Goal: Task Accomplishment & Management: Use online tool/utility

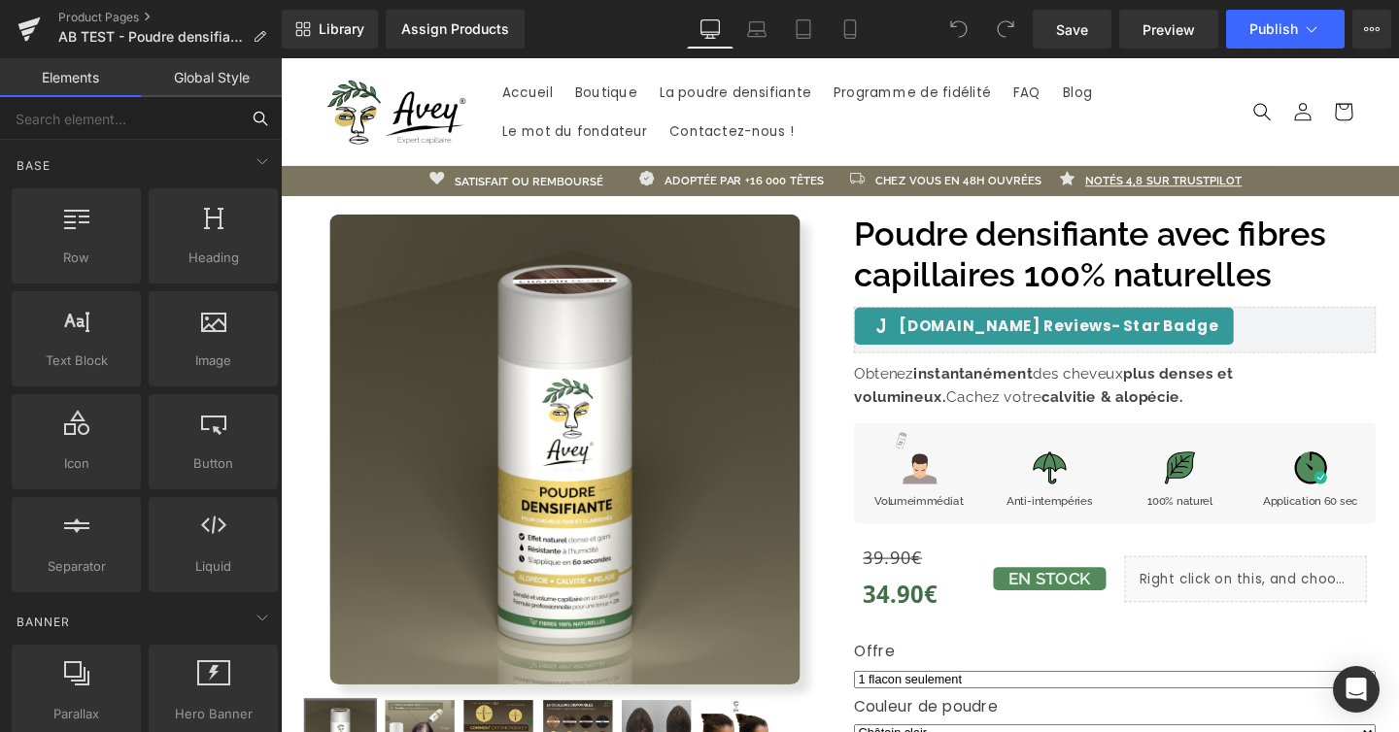
click at [197, 135] on input "text" at bounding box center [119, 118] width 239 height 43
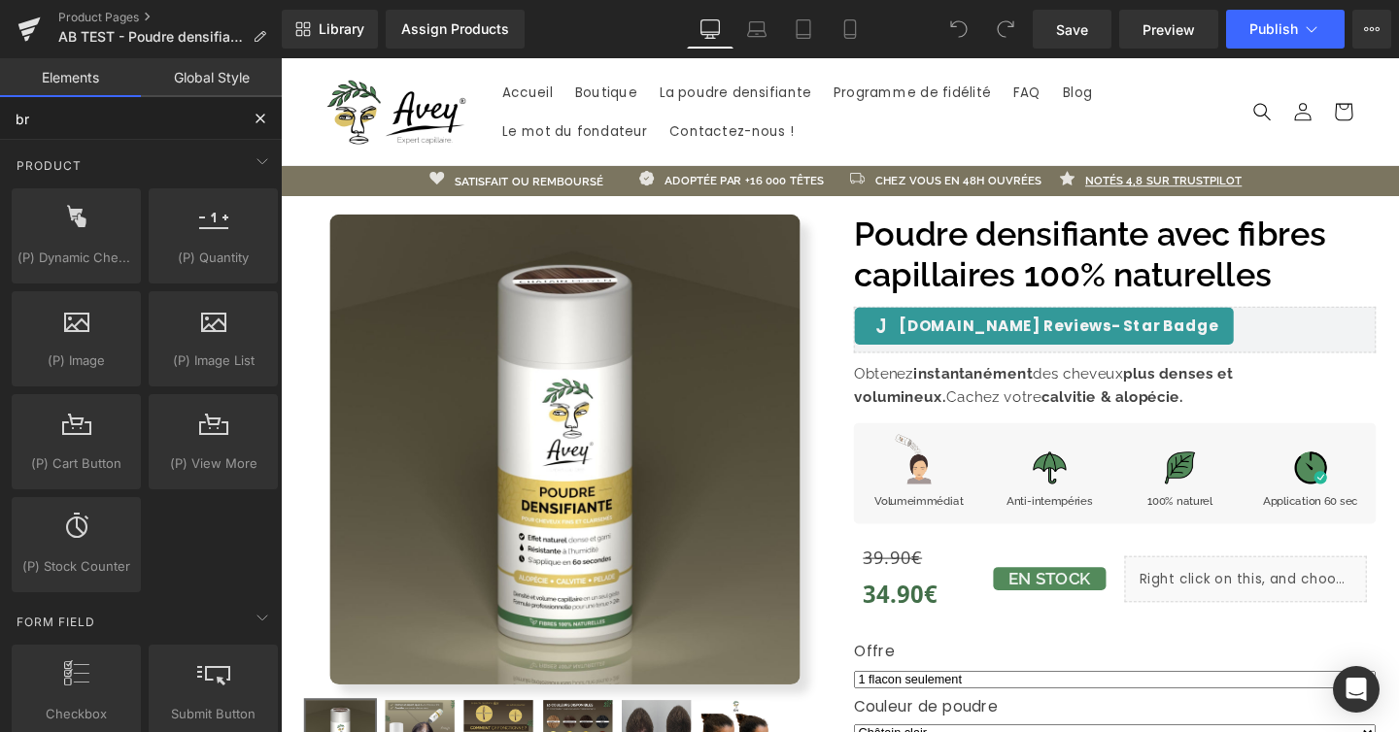
type input "bre"
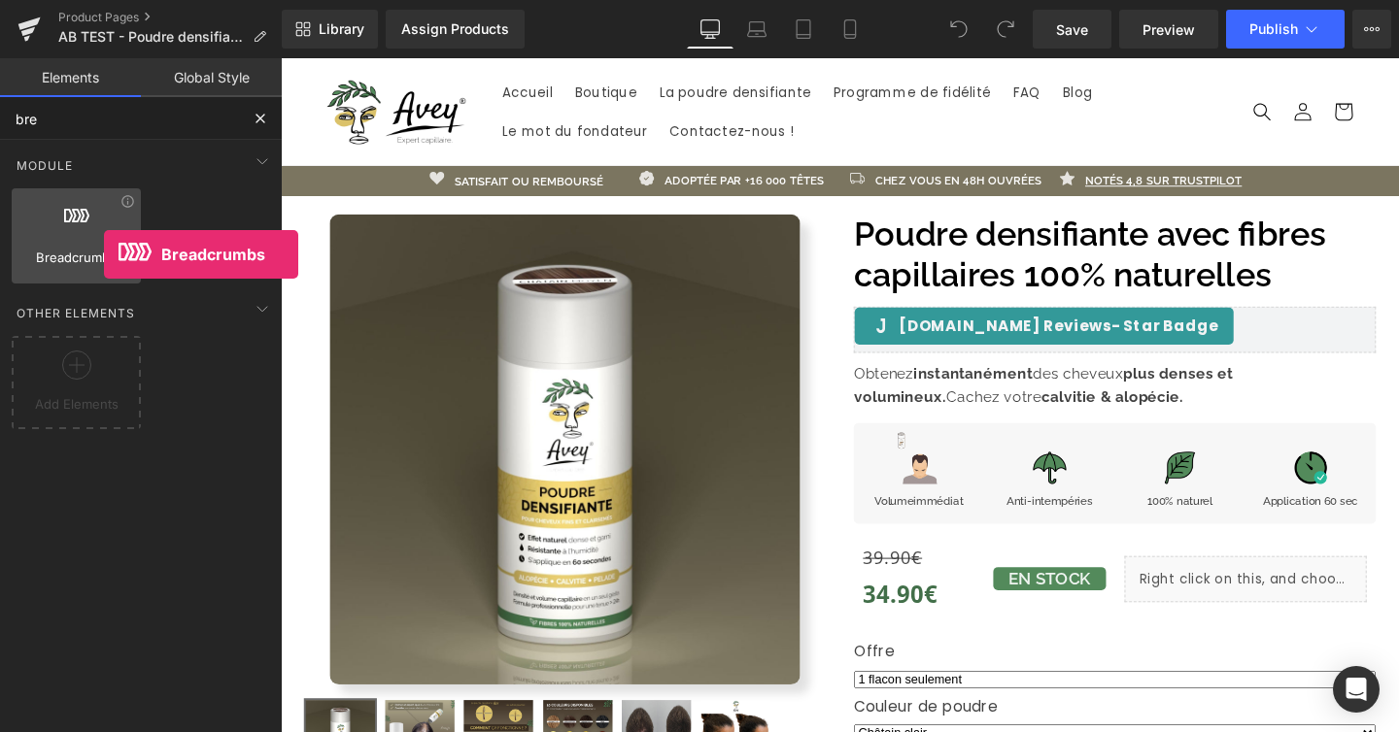
click at [104, 255] on span "Breadcrumbs" at bounding box center [76, 258] width 118 height 20
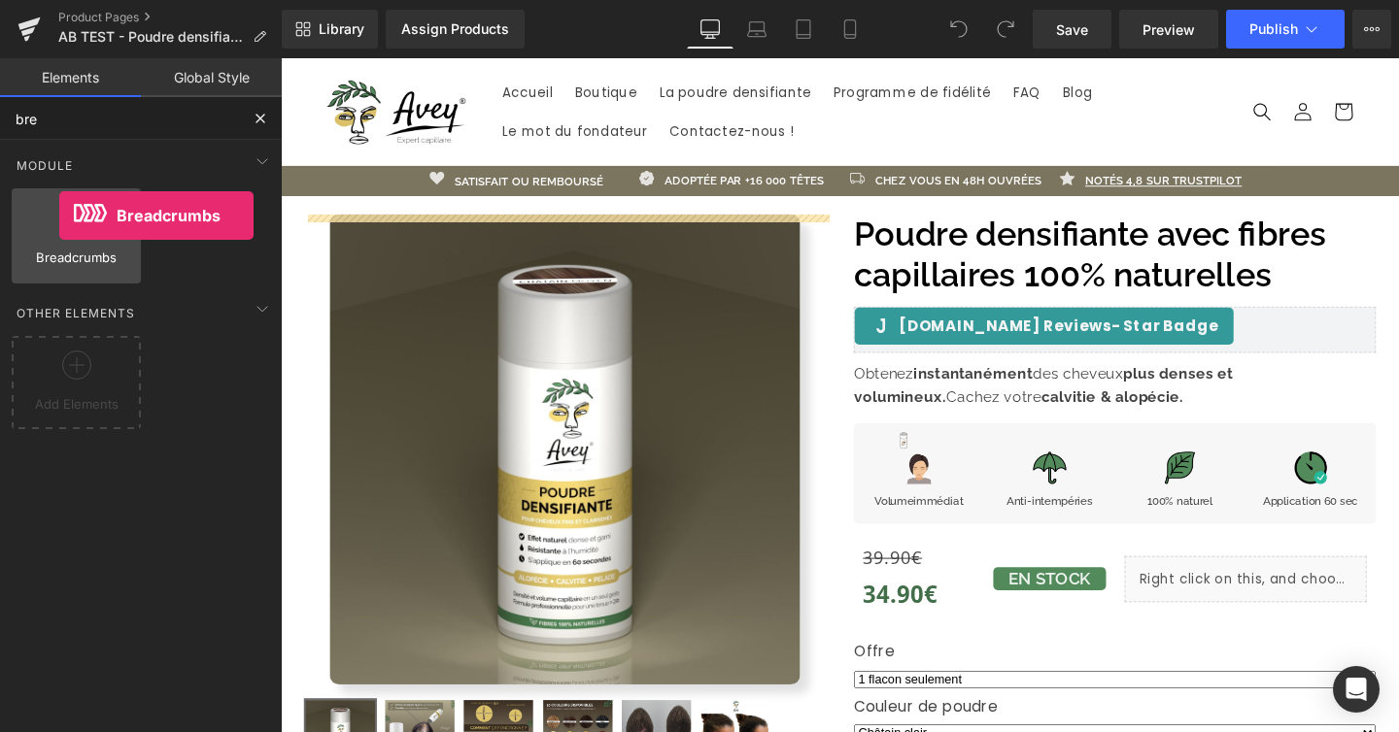
drag, startPoint x: 104, startPoint y: 255, endPoint x: 59, endPoint y: 216, distance: 59.2
click at [59, 216] on div "Breadcrumbs app" at bounding box center [76, 235] width 129 height 95
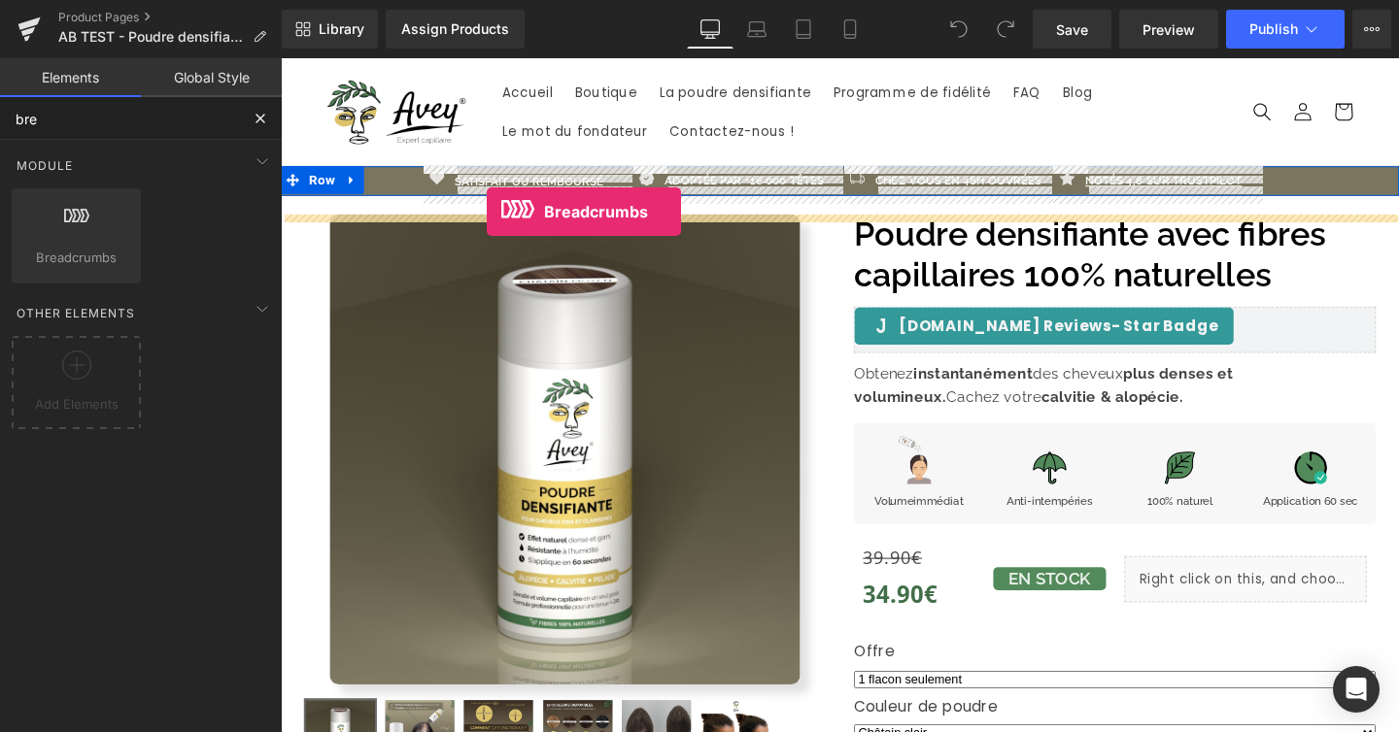
drag, startPoint x: 340, startPoint y: 274, endPoint x: 497, endPoint y: 220, distance: 166.5
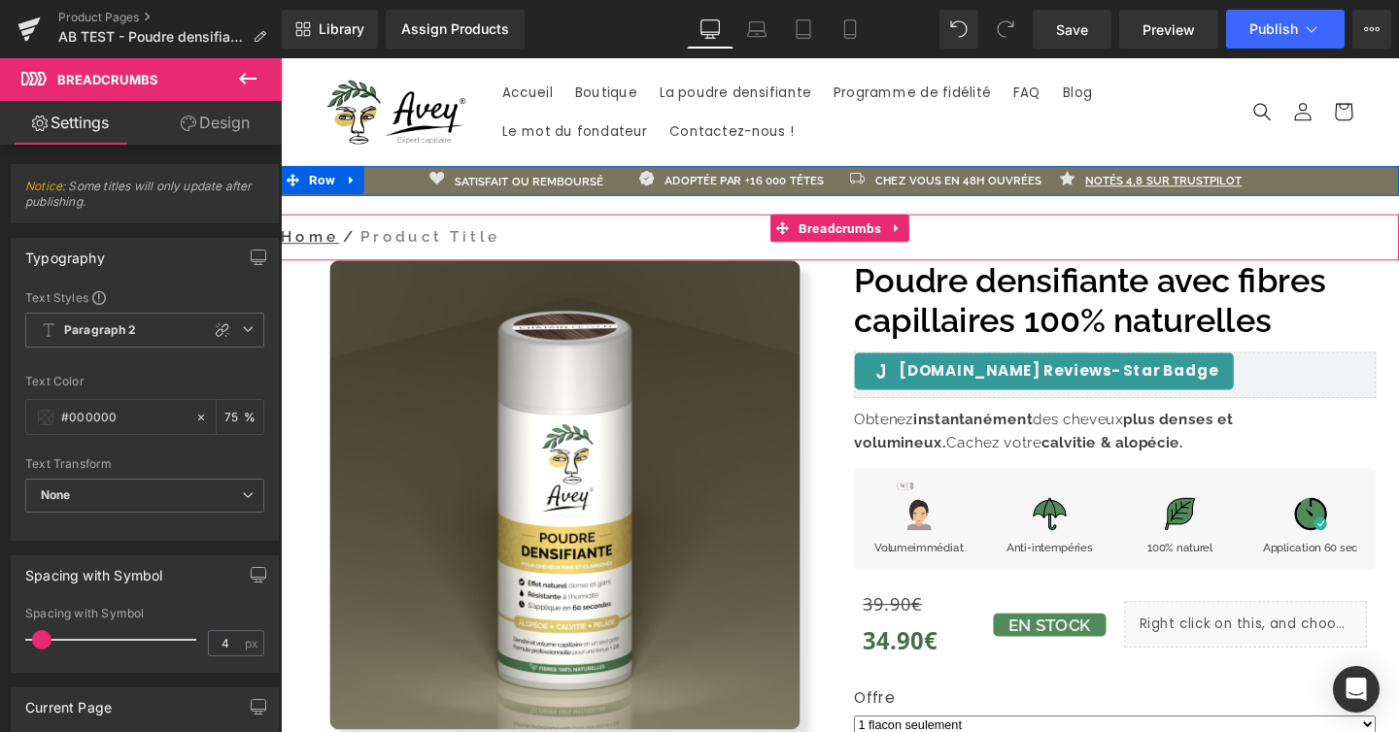
click at [571, 258] on nav "Home / Product Title" at bounding box center [868, 246] width 1175 height 49
click at [593, 251] on nav "Home / Product Title" at bounding box center [868, 246] width 1175 height 49
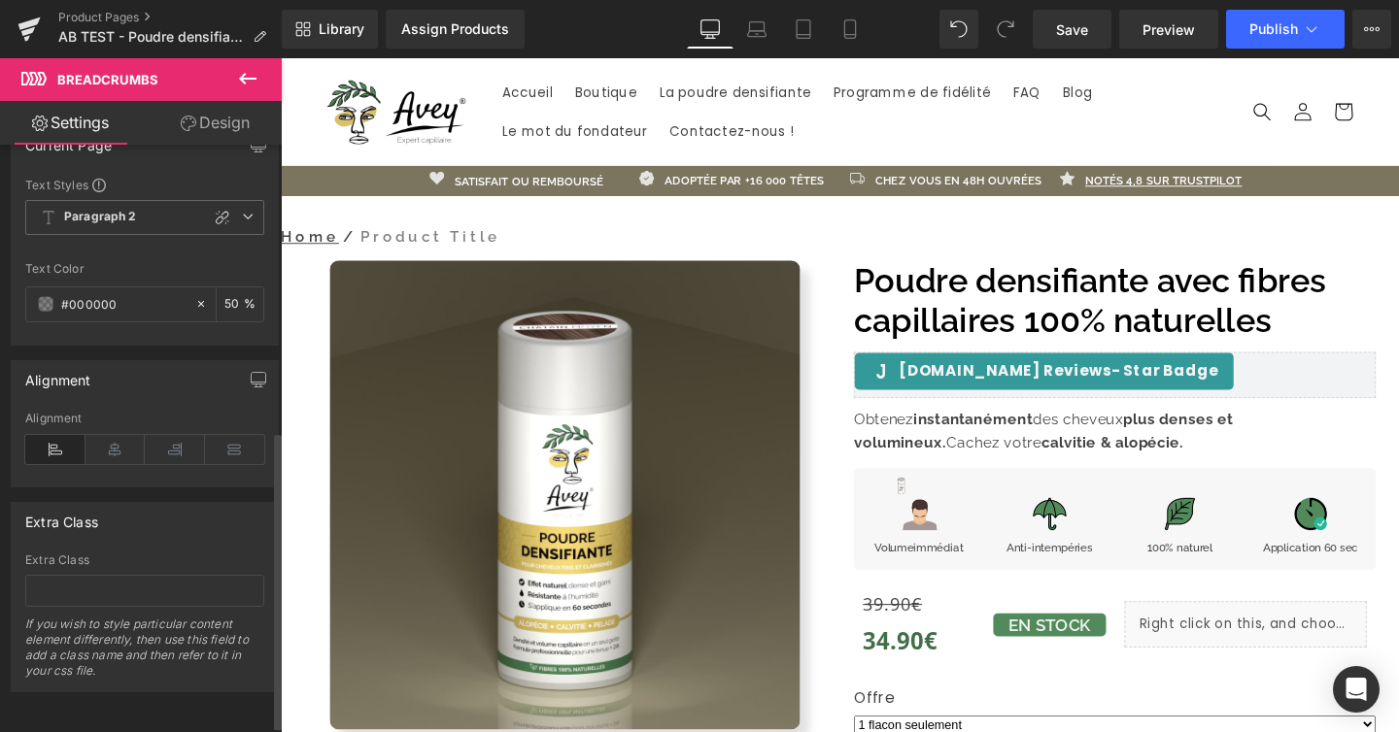
scroll to position [577, 0]
click at [1140, 28] on link "Preview" at bounding box center [1168, 29] width 99 height 39
click at [1056, 22] on link "Save" at bounding box center [1072, 29] width 79 height 39
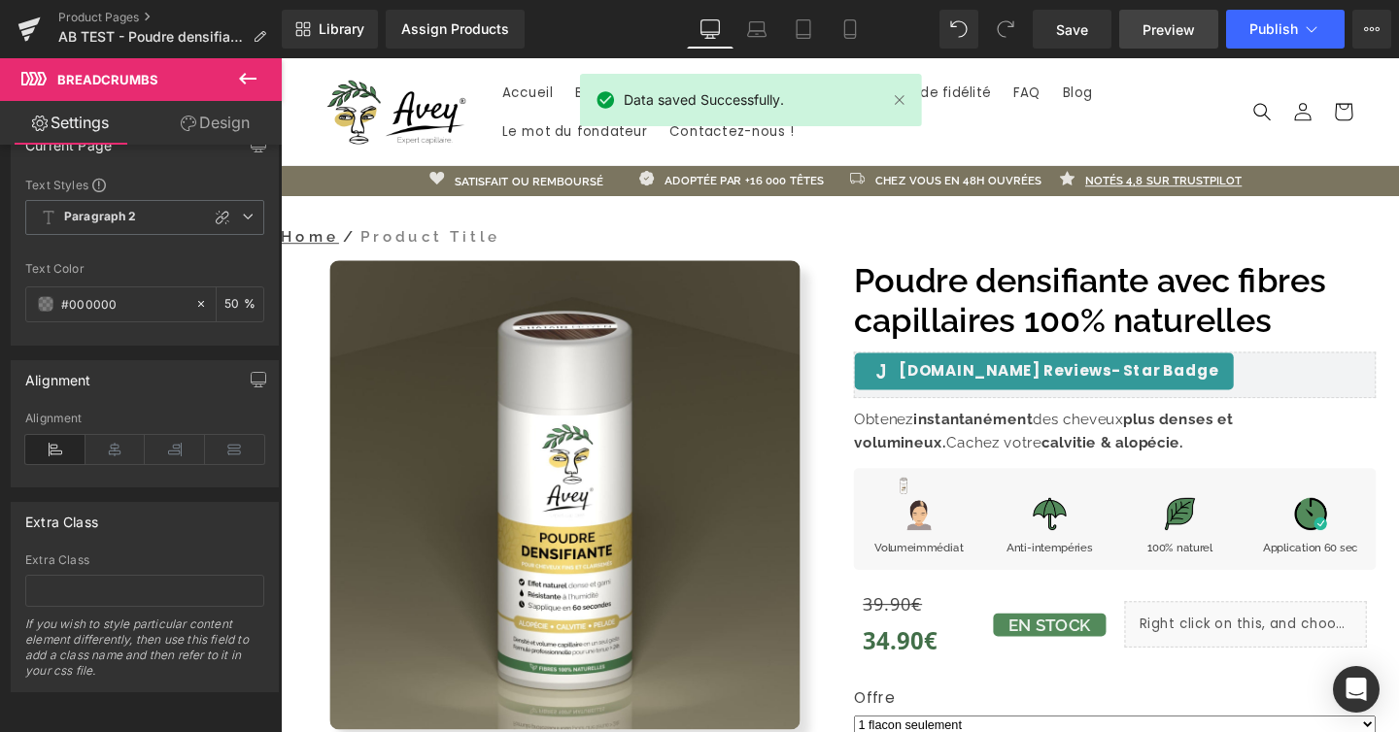
click at [1139, 24] on link "Preview" at bounding box center [1168, 29] width 99 height 39
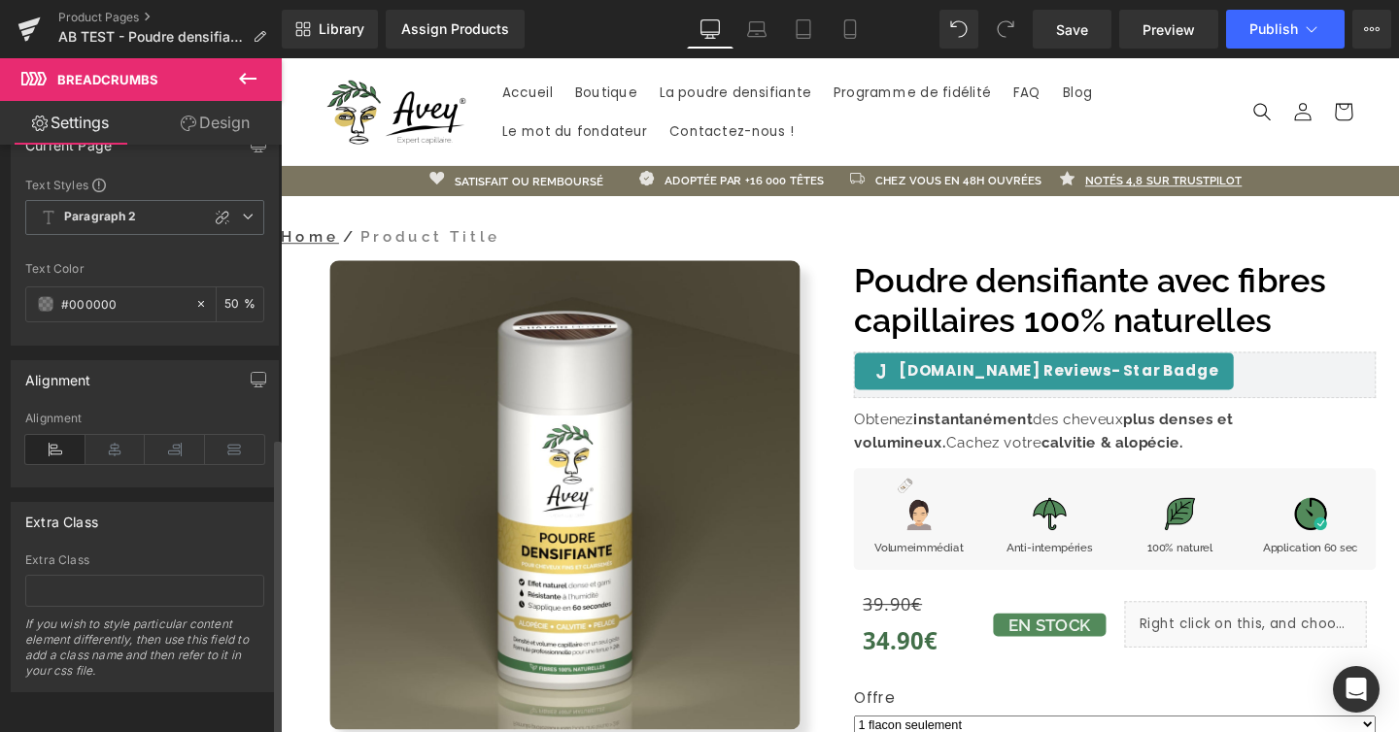
scroll to position [0, 0]
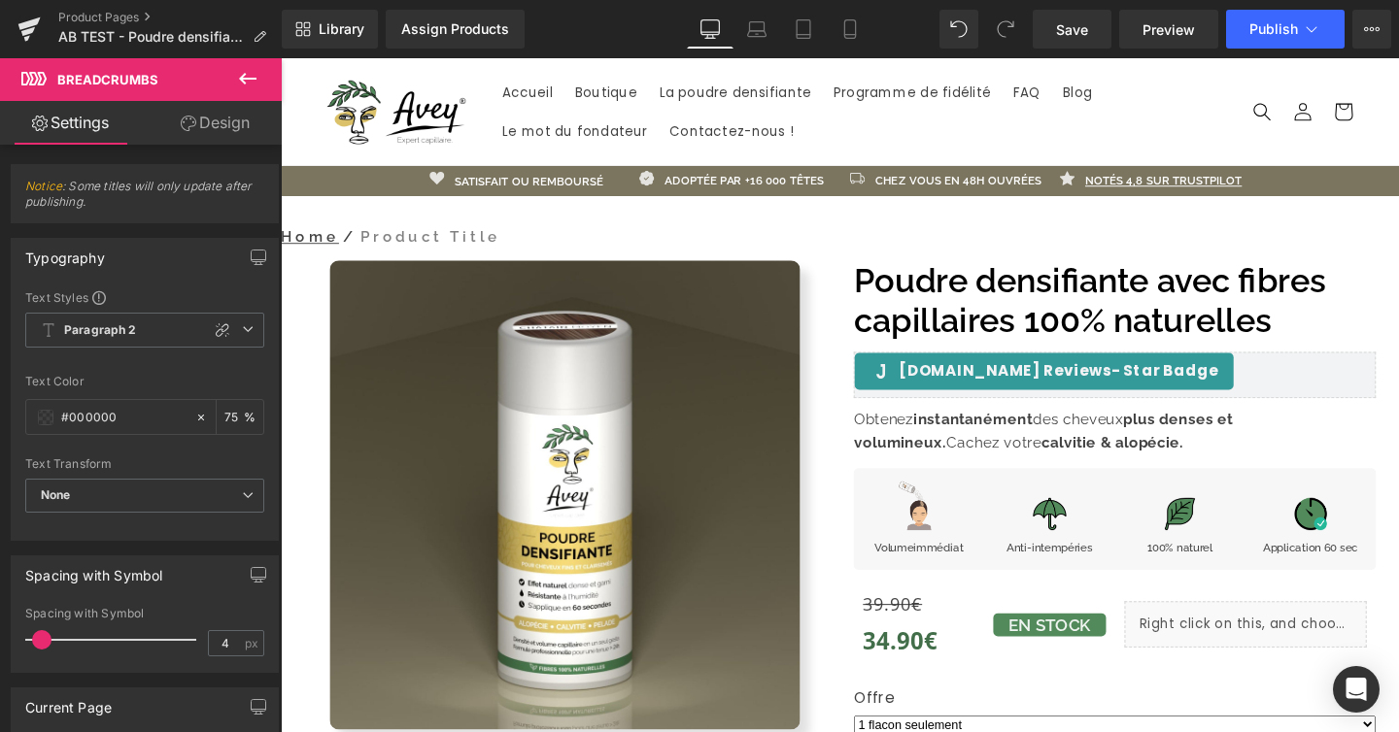
click at [186, 123] on icon at bounding box center [189, 124] width 16 height 16
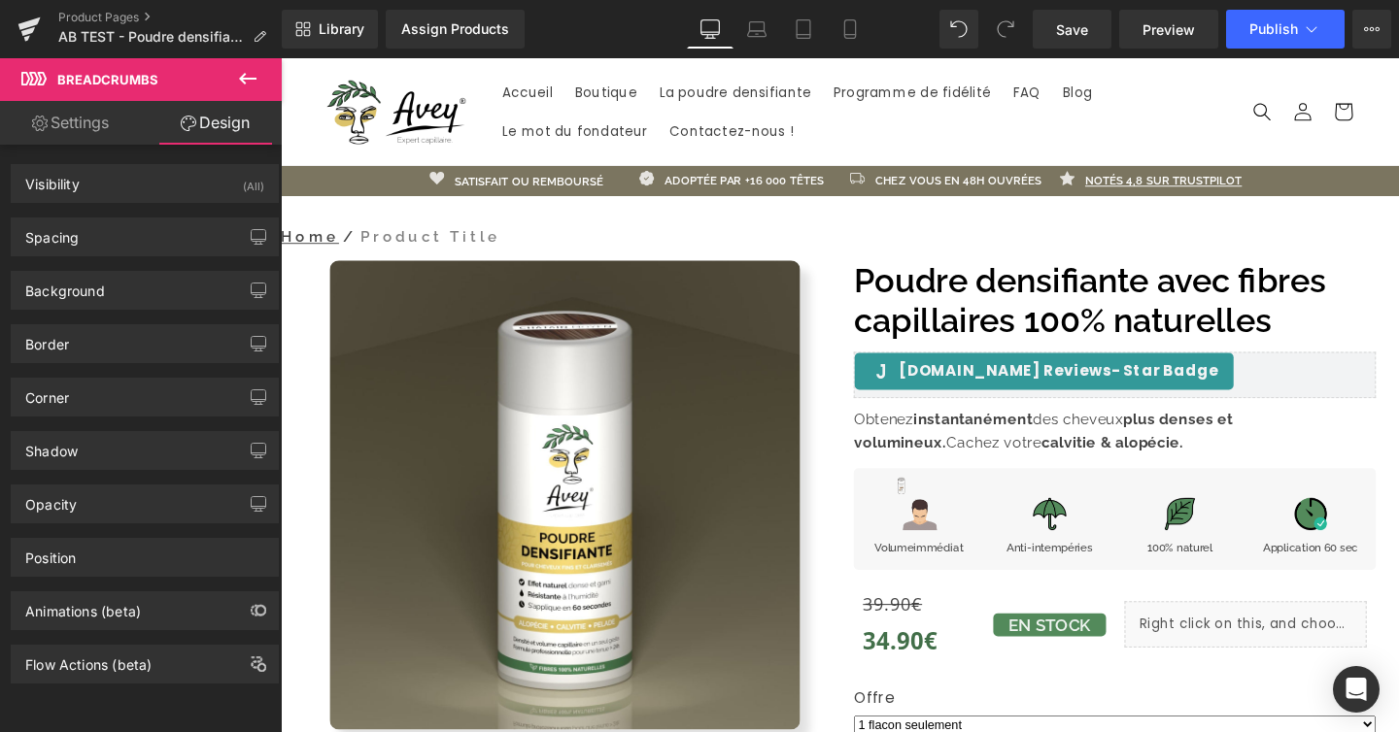
click at [80, 124] on link "Settings" at bounding box center [70, 123] width 141 height 44
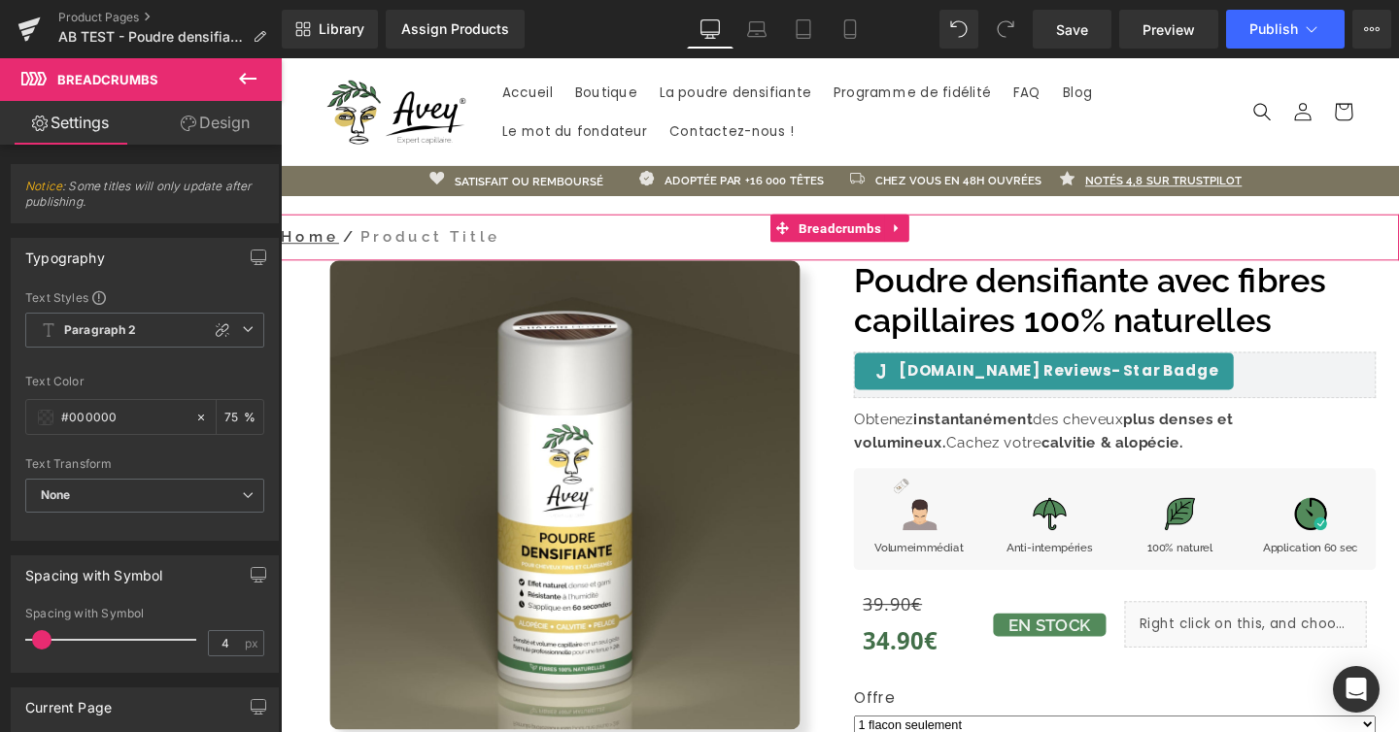
click at [422, 237] on nav "Home / Product Title" at bounding box center [868, 246] width 1175 height 49
click at [829, 235] on span "Breadcrumbs" at bounding box center [868, 237] width 95 height 29
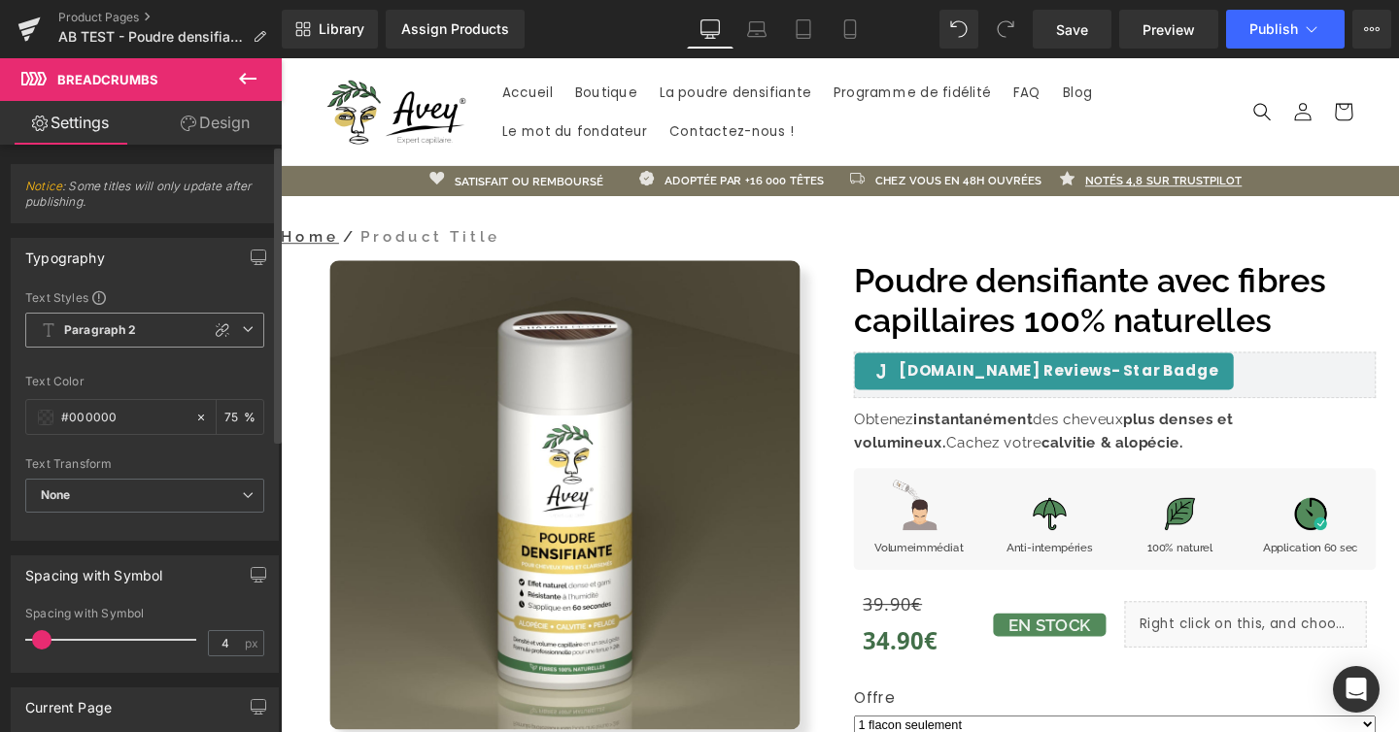
click at [245, 338] on span "Paragraph 2" at bounding box center [144, 330] width 239 height 35
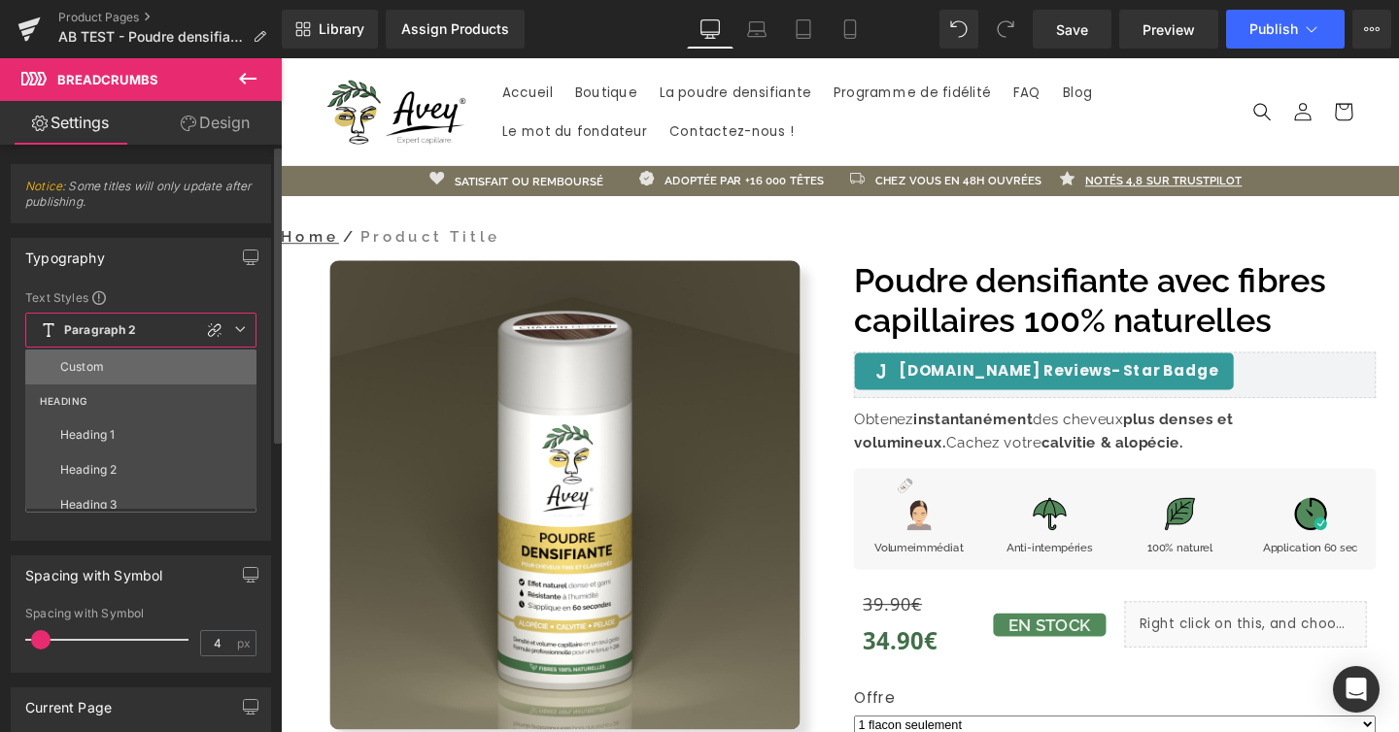
click at [191, 359] on li "Custom" at bounding box center [145, 367] width 240 height 35
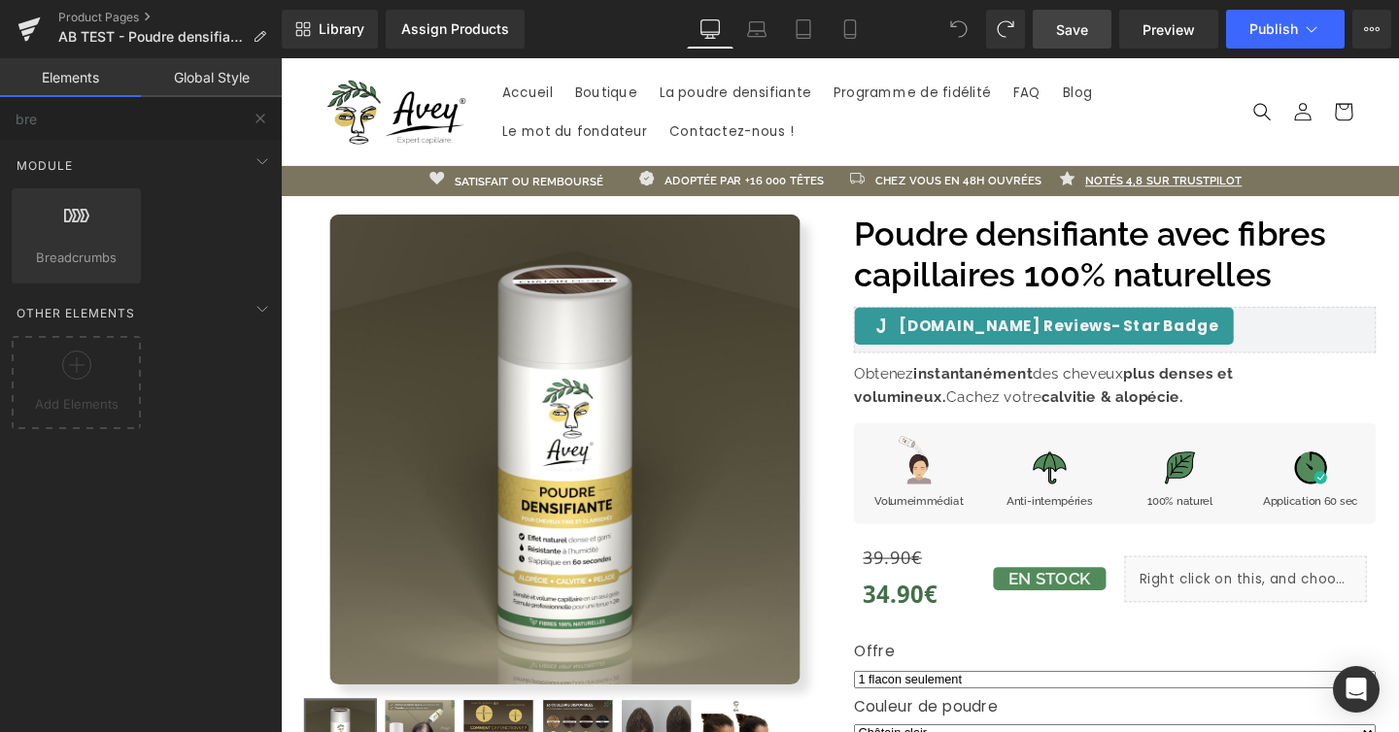
click at [1093, 35] on link "Save" at bounding box center [1072, 29] width 79 height 39
